Goal: Task Accomplishment & Management: Manage account settings

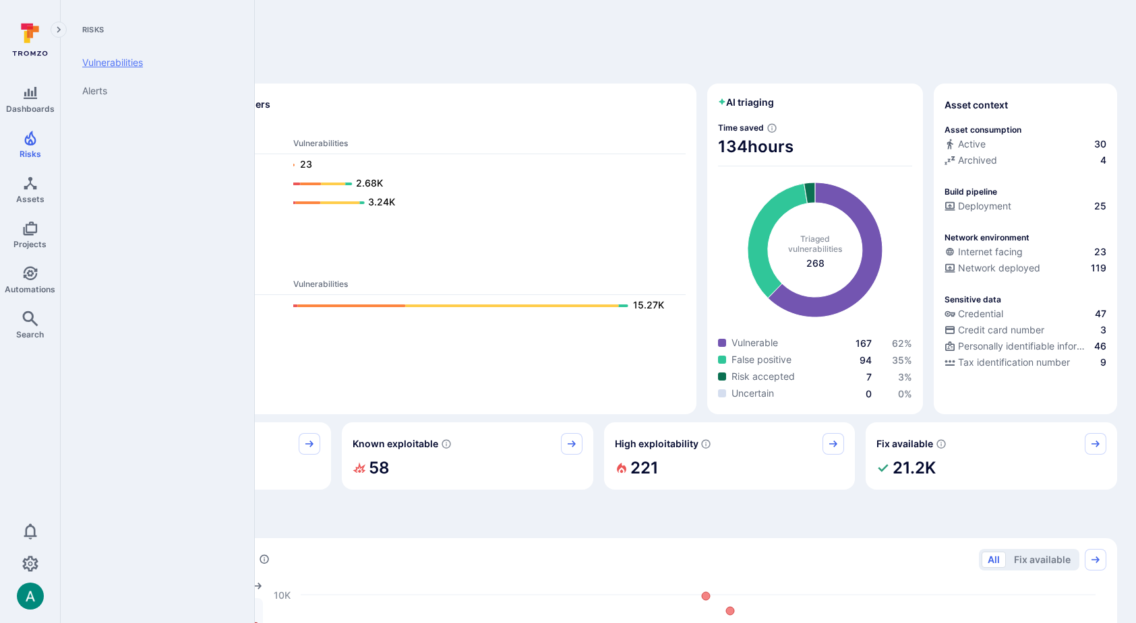
click at [109, 66] on link "Vulnerabilities" at bounding box center [154, 63] width 166 height 28
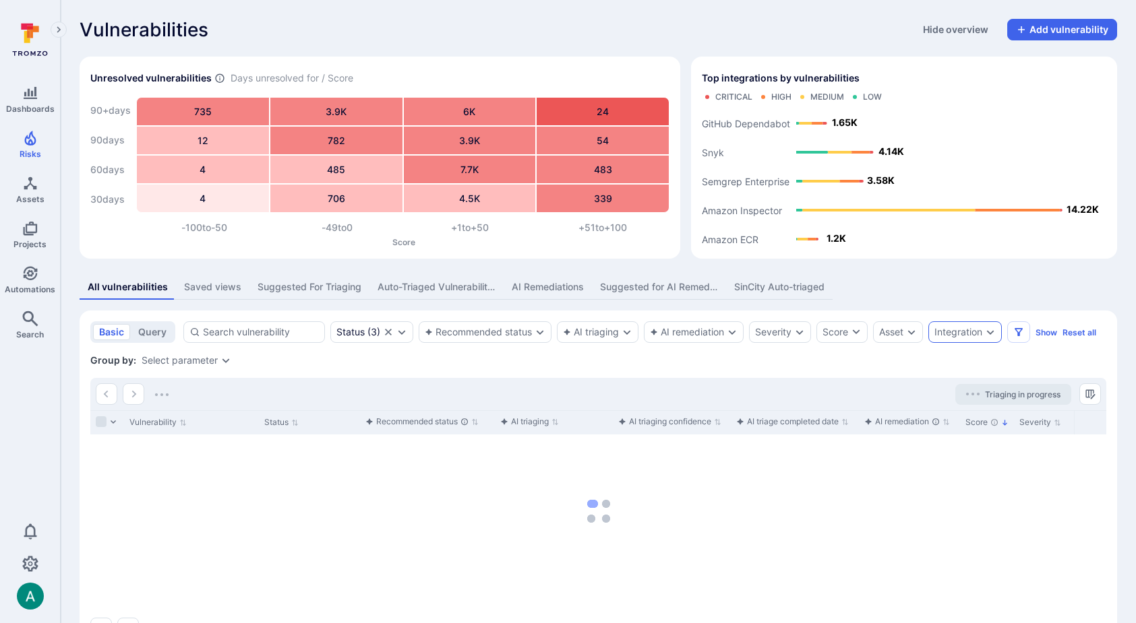
click at [941, 333] on div "Integration" at bounding box center [958, 332] width 48 height 11
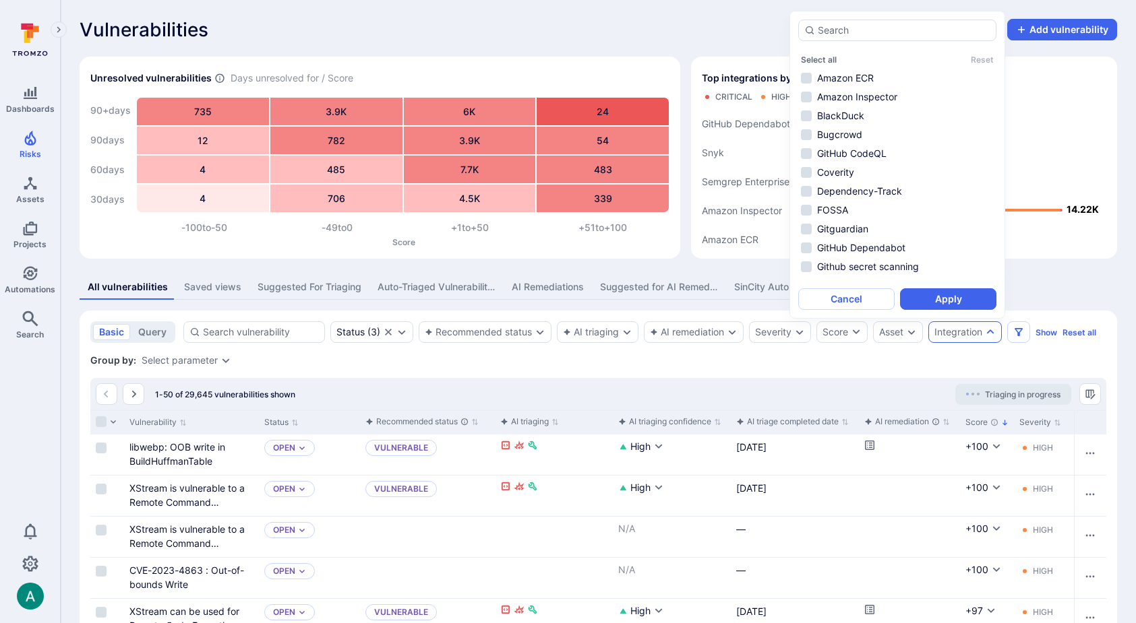
scroll to position [259, 0]
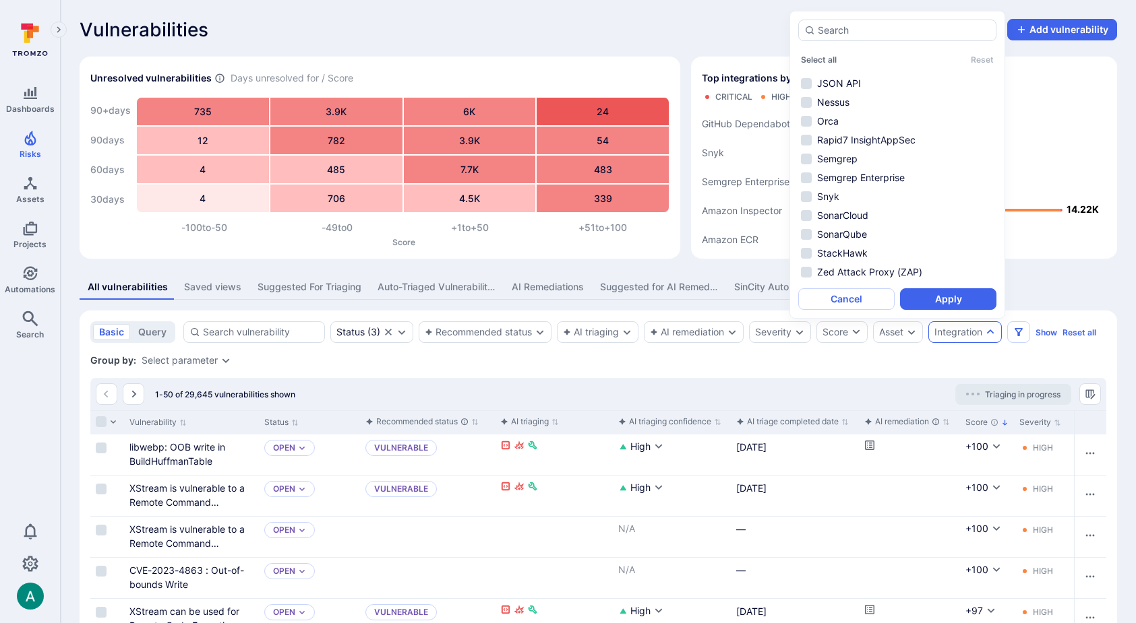
click at [1116, 290] on div "All vulnerabilities Saved views Suggested For Triaging Auto-Triaged Vulnerabili…" at bounding box center [598, 287] width 1037 height 25
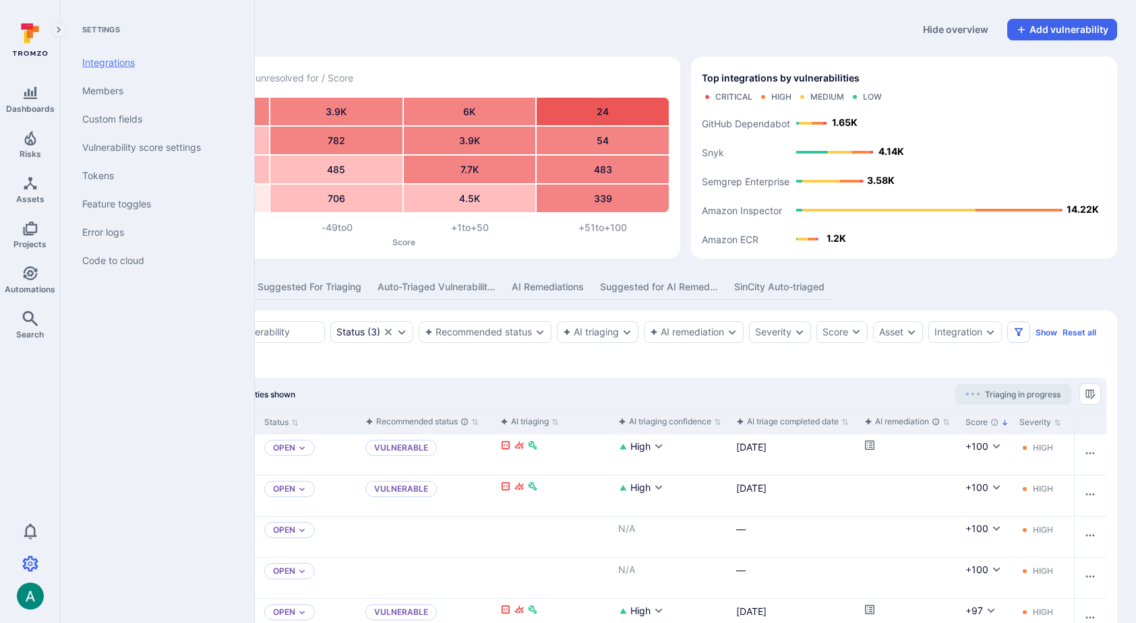
click at [121, 61] on link "Integrations" at bounding box center [154, 63] width 166 height 28
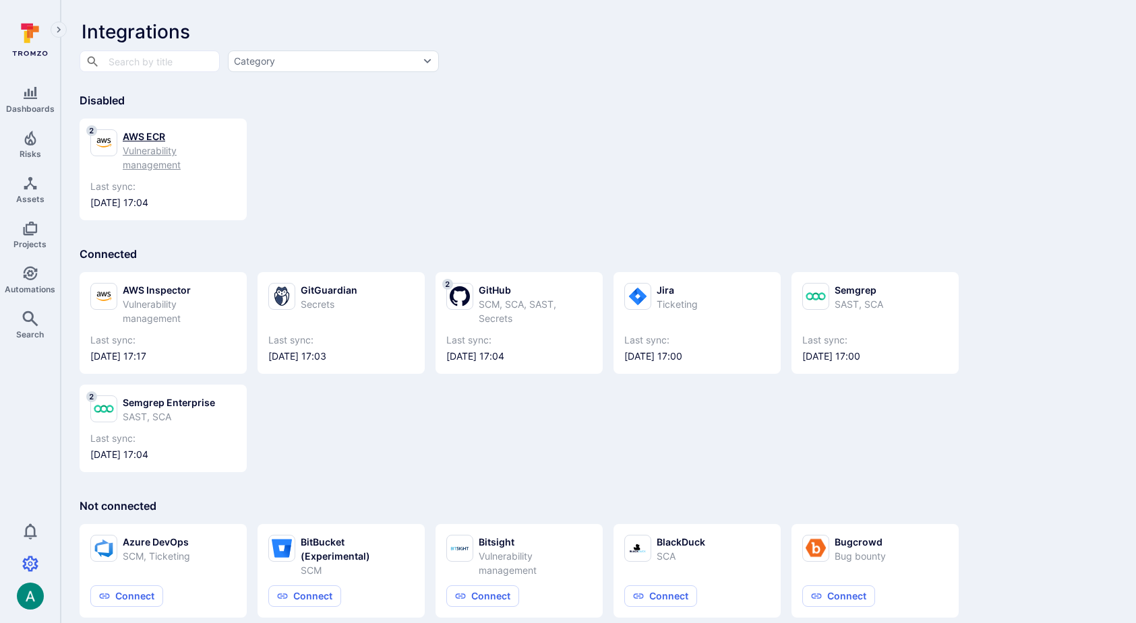
click at [156, 145] on div "Vulnerability management" at bounding box center [179, 158] width 113 height 28
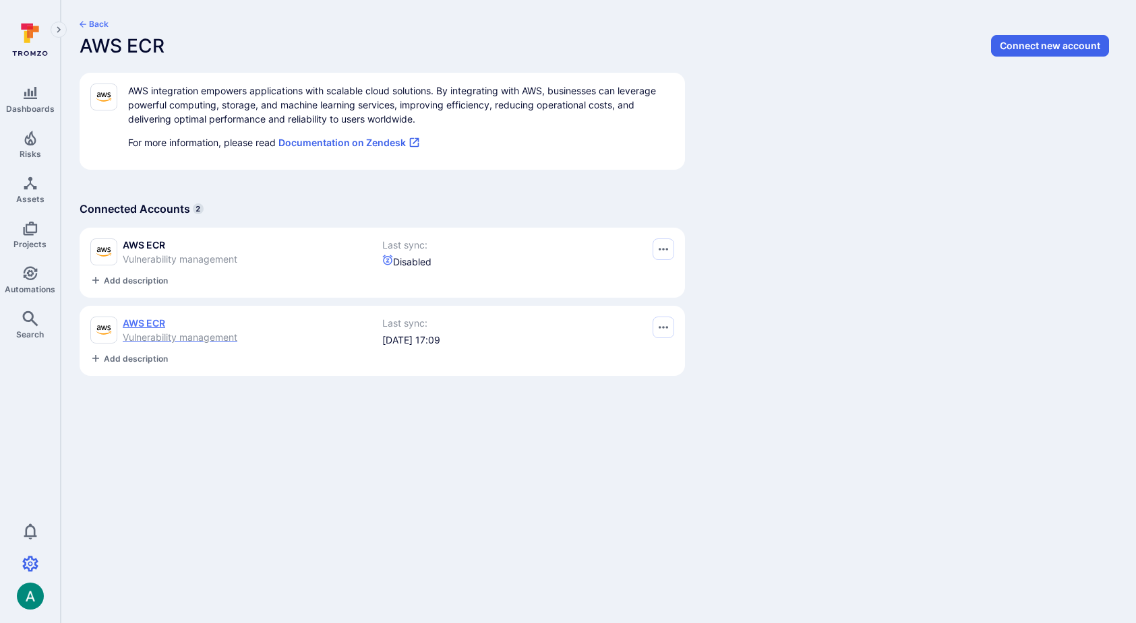
click at [168, 336] on span "Vulnerability management" at bounding box center [180, 337] width 115 height 11
click at [664, 255] on icon "Options menu" at bounding box center [662, 249] width 9 height 11
click at [635, 379] on button "Suspend" at bounding box center [615, 384] width 94 height 14
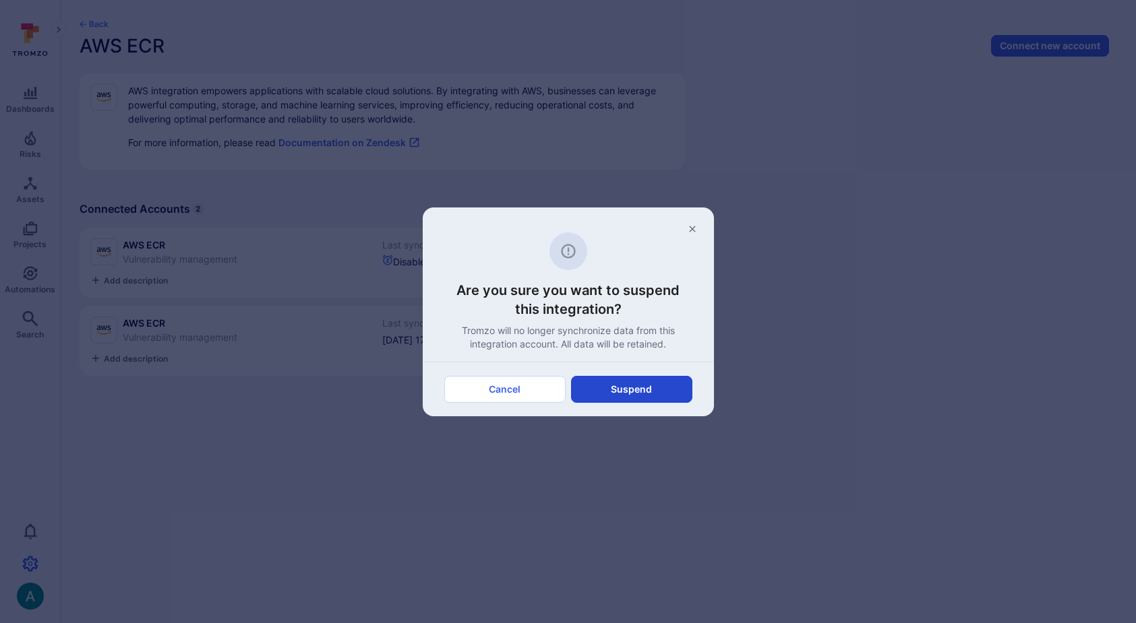
click at [632, 394] on button "Suspend" at bounding box center [631, 389] width 121 height 27
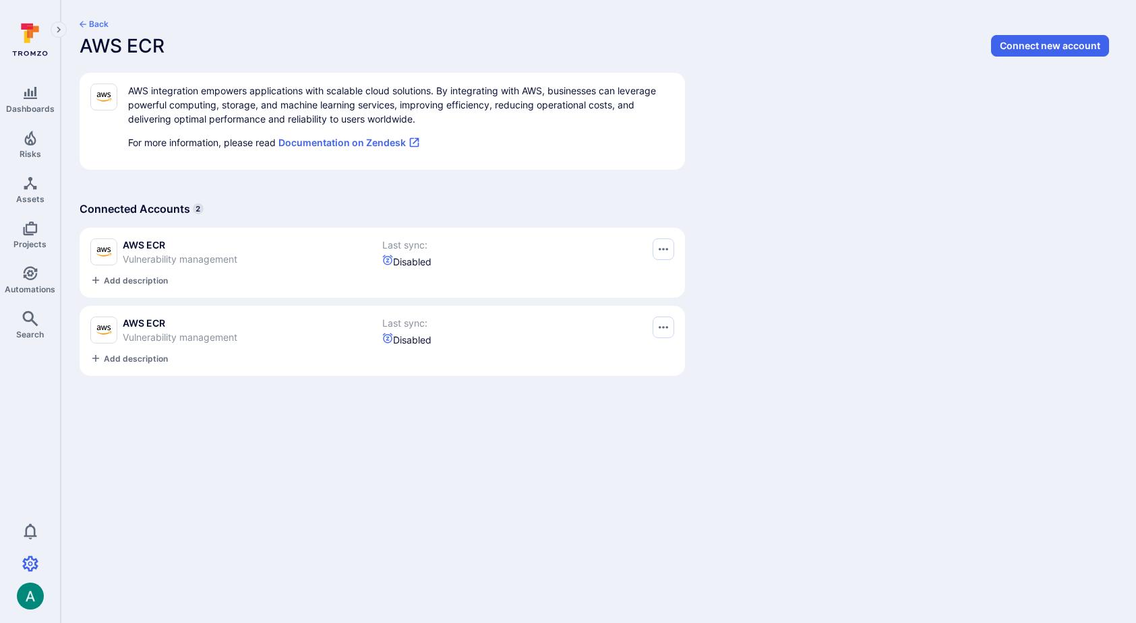
click at [99, 25] on button "Back" at bounding box center [94, 24] width 29 height 11
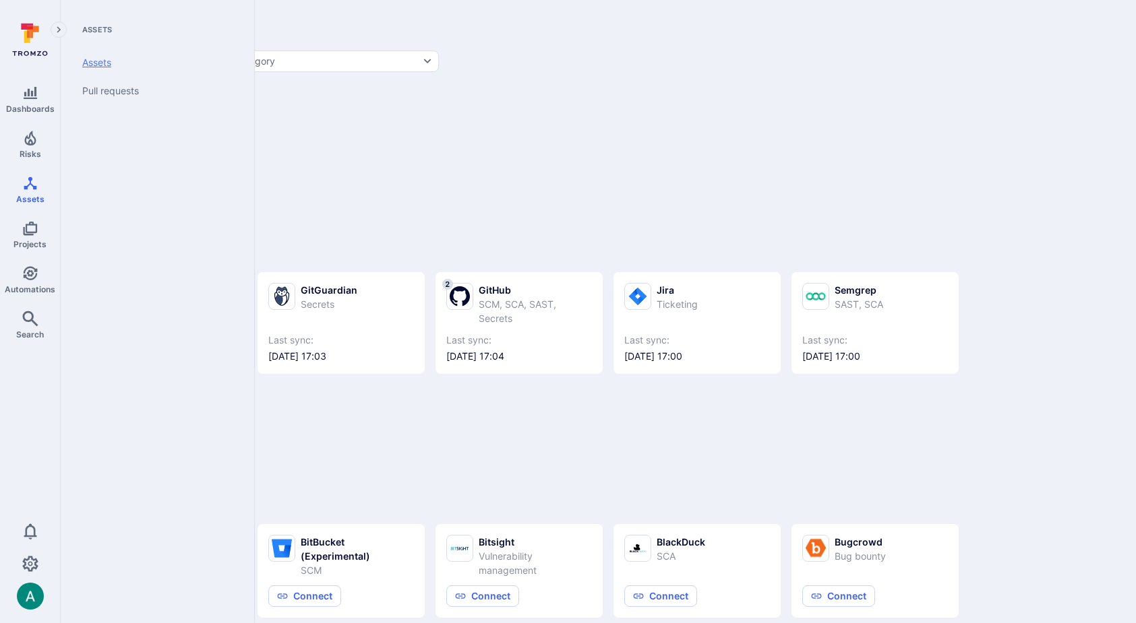
click at [86, 62] on link "Assets" at bounding box center [154, 63] width 166 height 28
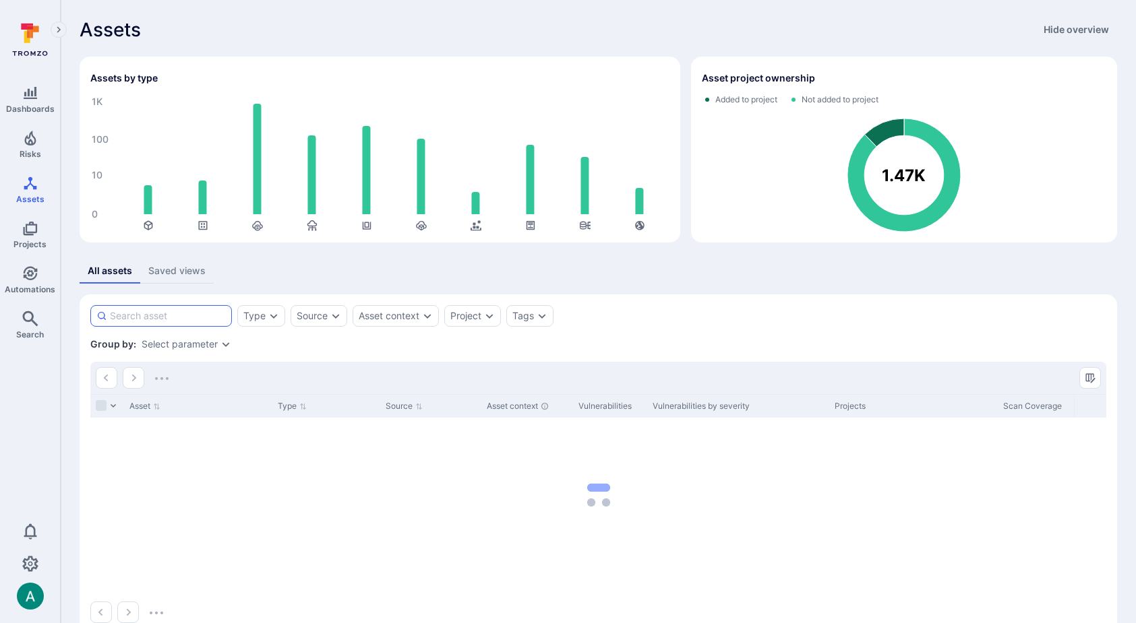
click at [166, 314] on input at bounding box center [168, 315] width 116 height 13
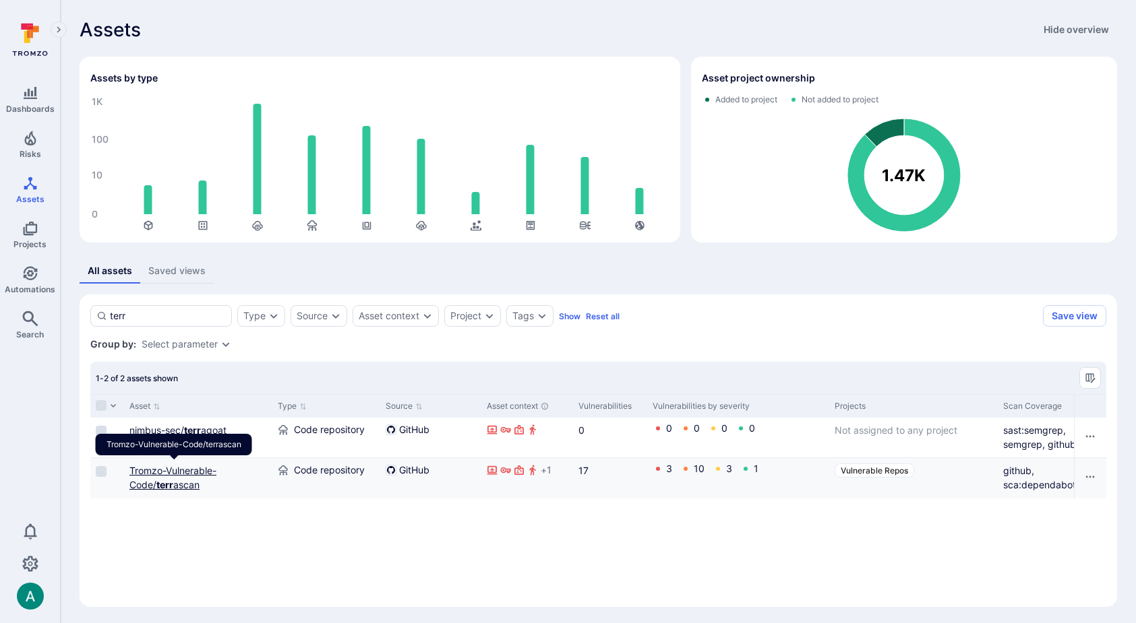
type input "terr"
click at [196, 468] on link "Tromzo-Vulnerable-Code/ terr ascan" at bounding box center [172, 478] width 87 height 26
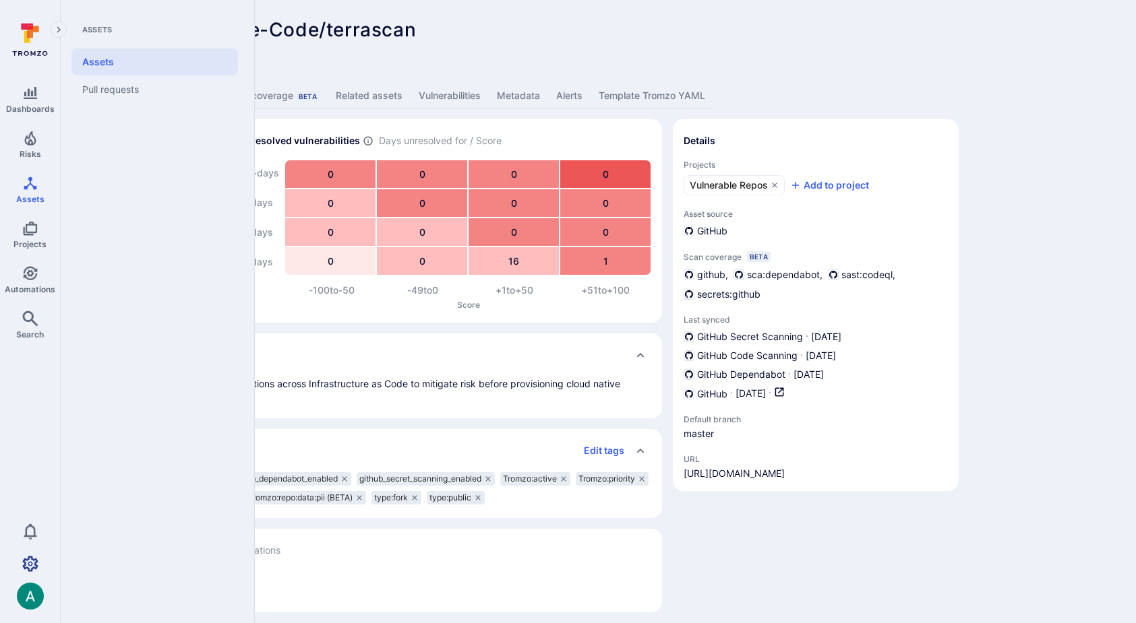
click at [33, 560] on icon "Settings" at bounding box center [30, 564] width 16 height 16
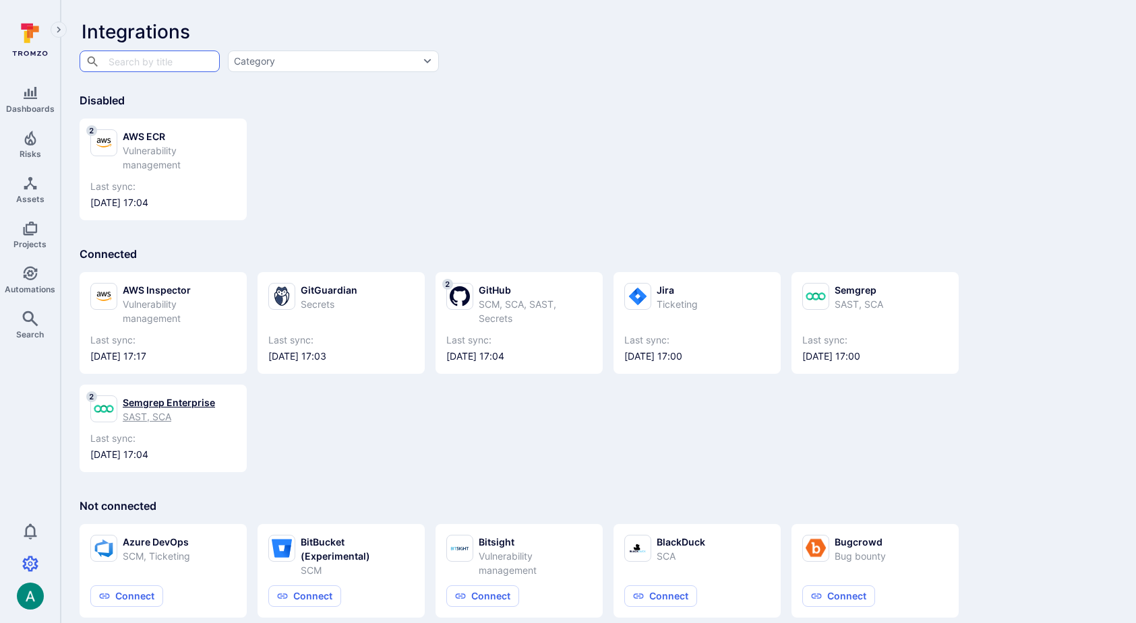
click at [189, 405] on div "Semgrep Enterprise" at bounding box center [169, 403] width 92 height 14
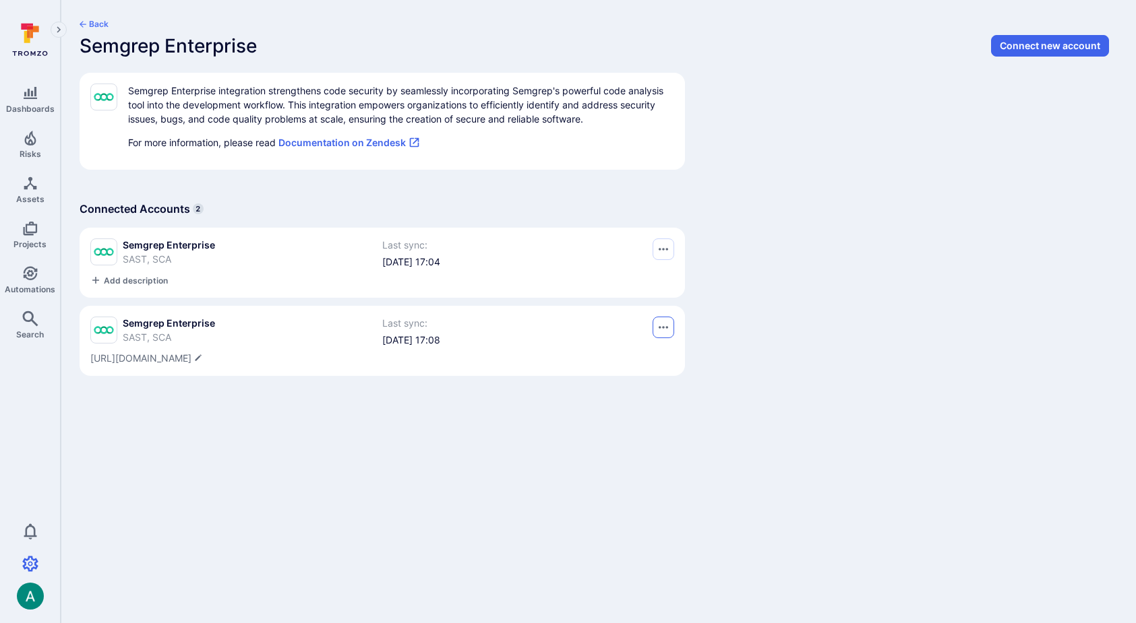
click at [660, 255] on icon "Options menu" at bounding box center [662, 249] width 9 height 11
click at [754, 365] on div at bounding box center [568, 311] width 1136 height 623
click at [177, 323] on span "Semgrep Enterprise" at bounding box center [169, 323] width 92 height 13
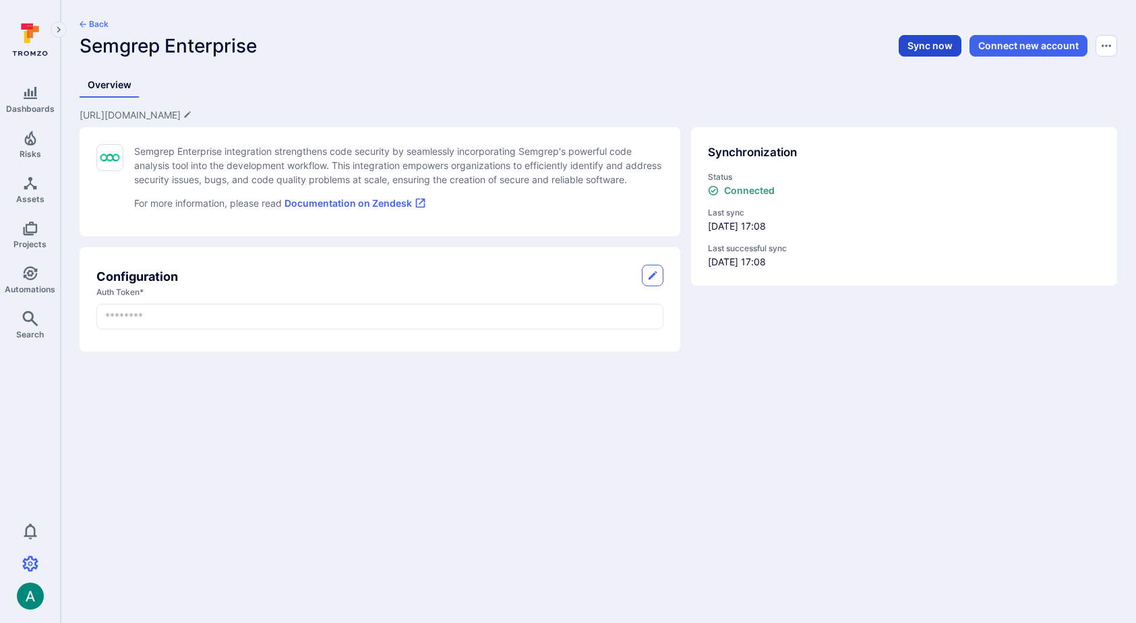
click at [923, 47] on button "Sync now" at bounding box center [929, 46] width 63 height 22
click at [790, 410] on body "Dashboards Risks Assets Projects Automations Search 0 Settings Integrations Mem…" at bounding box center [568, 311] width 1136 height 623
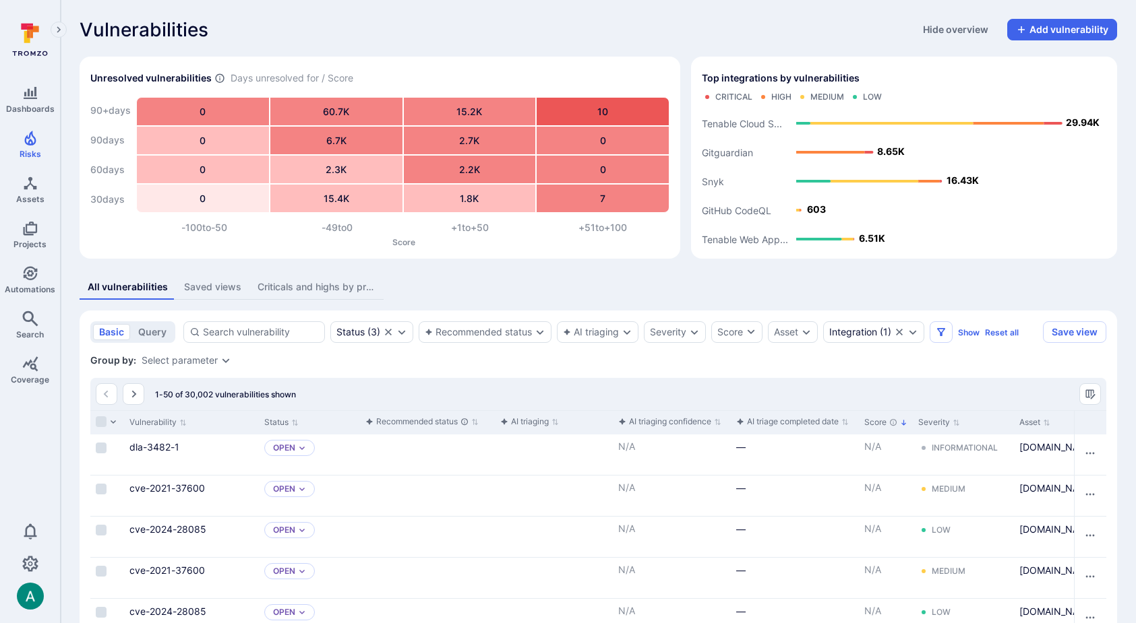
click at [467, 20] on div "Vulnerabilities Hide overview Add vulnerability" at bounding box center [598, 30] width 1037 height 22
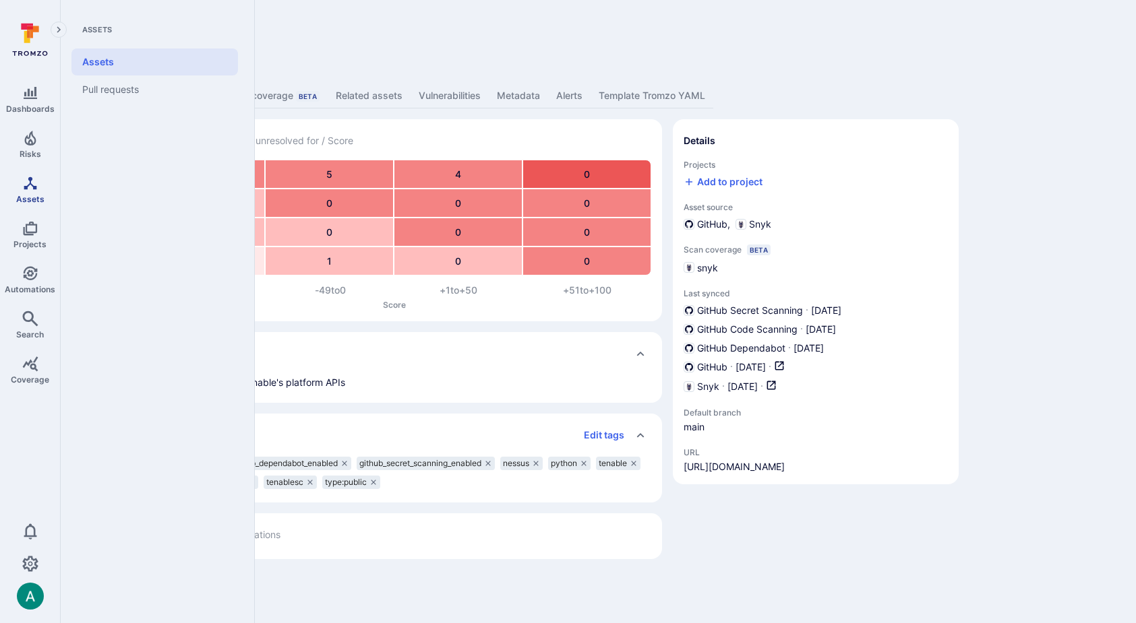
click at [32, 189] on icon "Assets" at bounding box center [30, 183] width 16 height 16
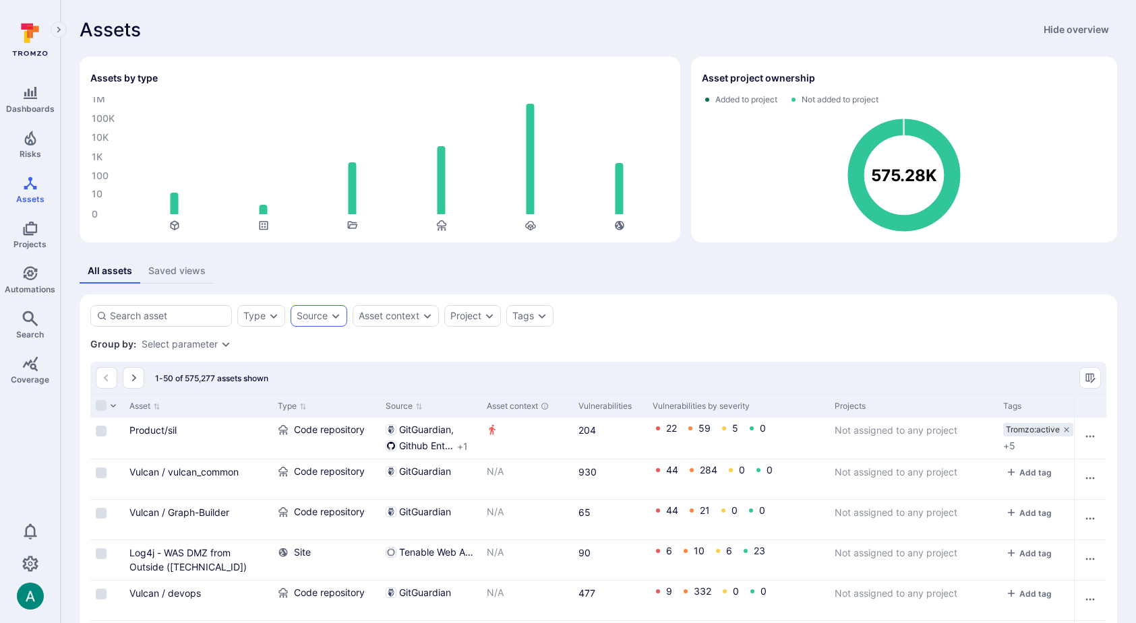
click at [330, 308] on div "Source" at bounding box center [318, 316] width 57 height 22
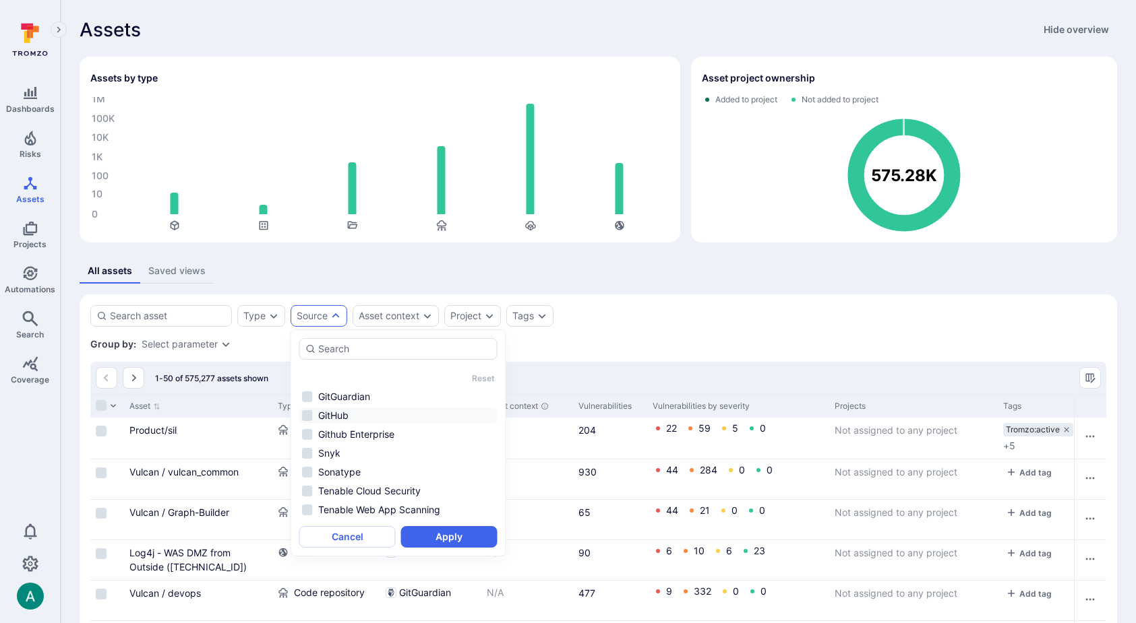
click at [353, 416] on li "GitHub" at bounding box center [398, 416] width 198 height 16
click at [468, 540] on button "Apply" at bounding box center [449, 537] width 96 height 22
